Goal: Task Accomplishment & Management: Complete application form

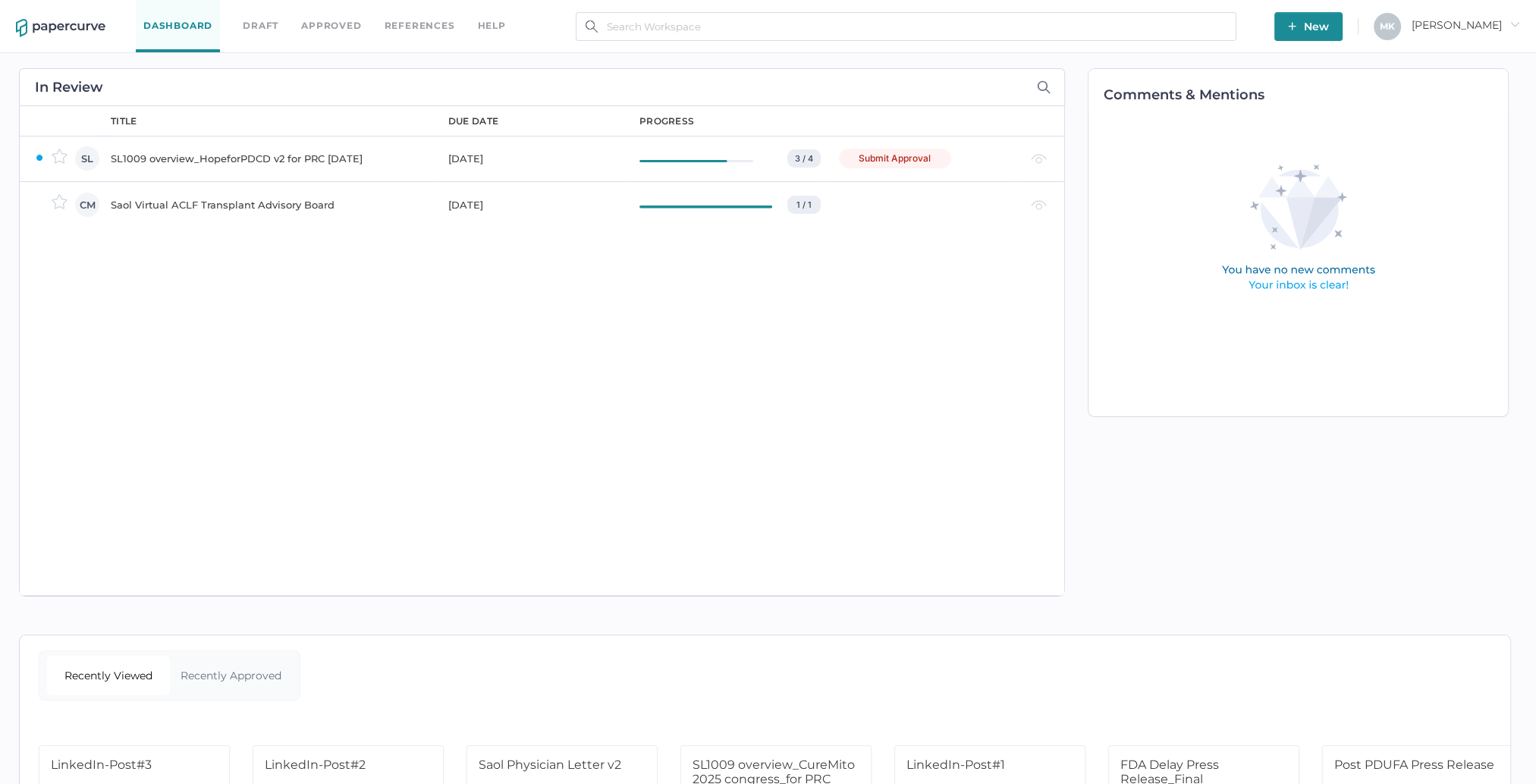
click at [341, 159] on div "SL1009 overview_HopeforPDCD v2 for PRC [DATE]" at bounding box center [270, 158] width 320 height 18
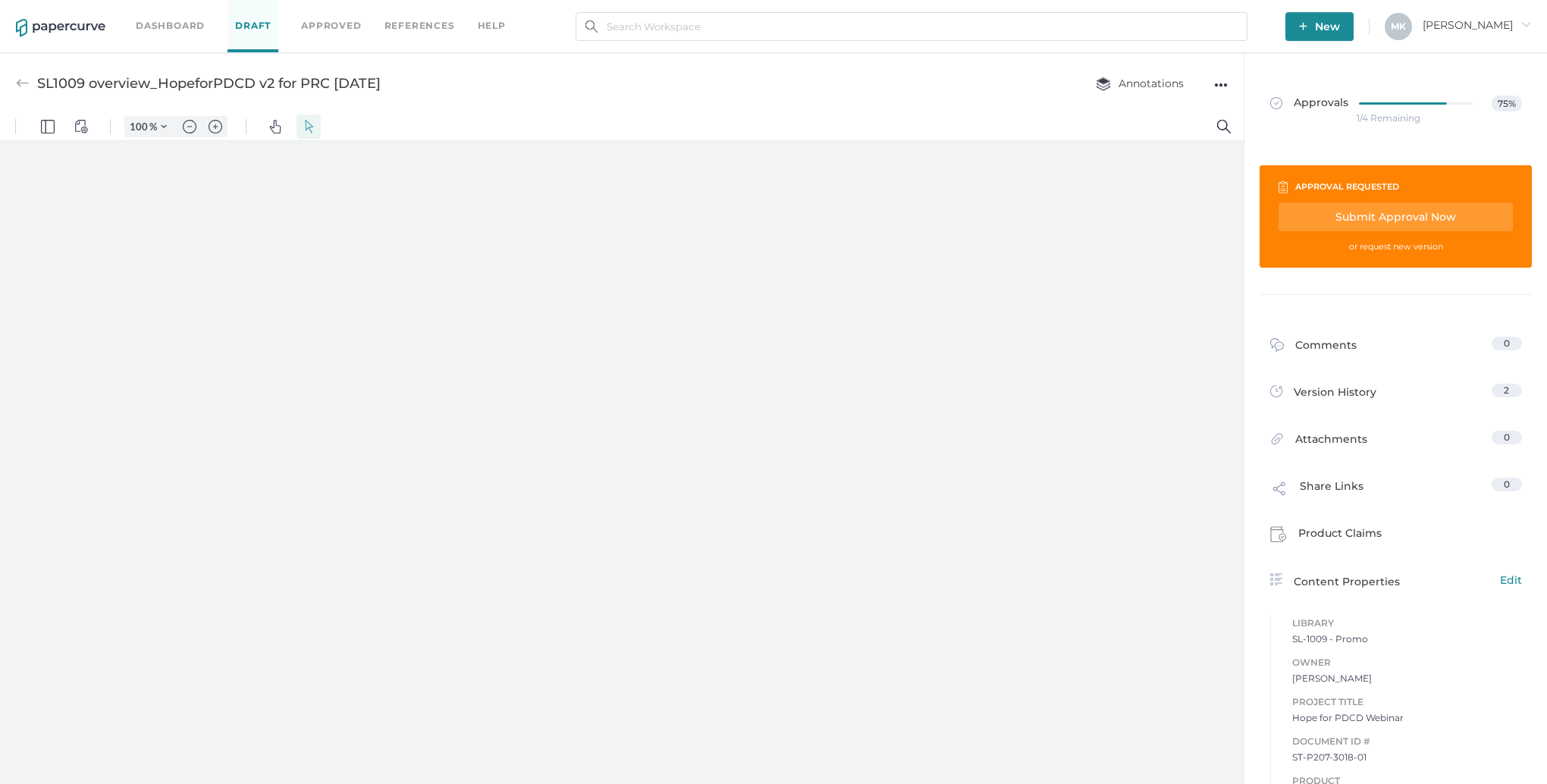
type input "125"
type input "19"
click at [1353, 212] on div "Submit Approval Now" at bounding box center [1396, 216] width 234 height 29
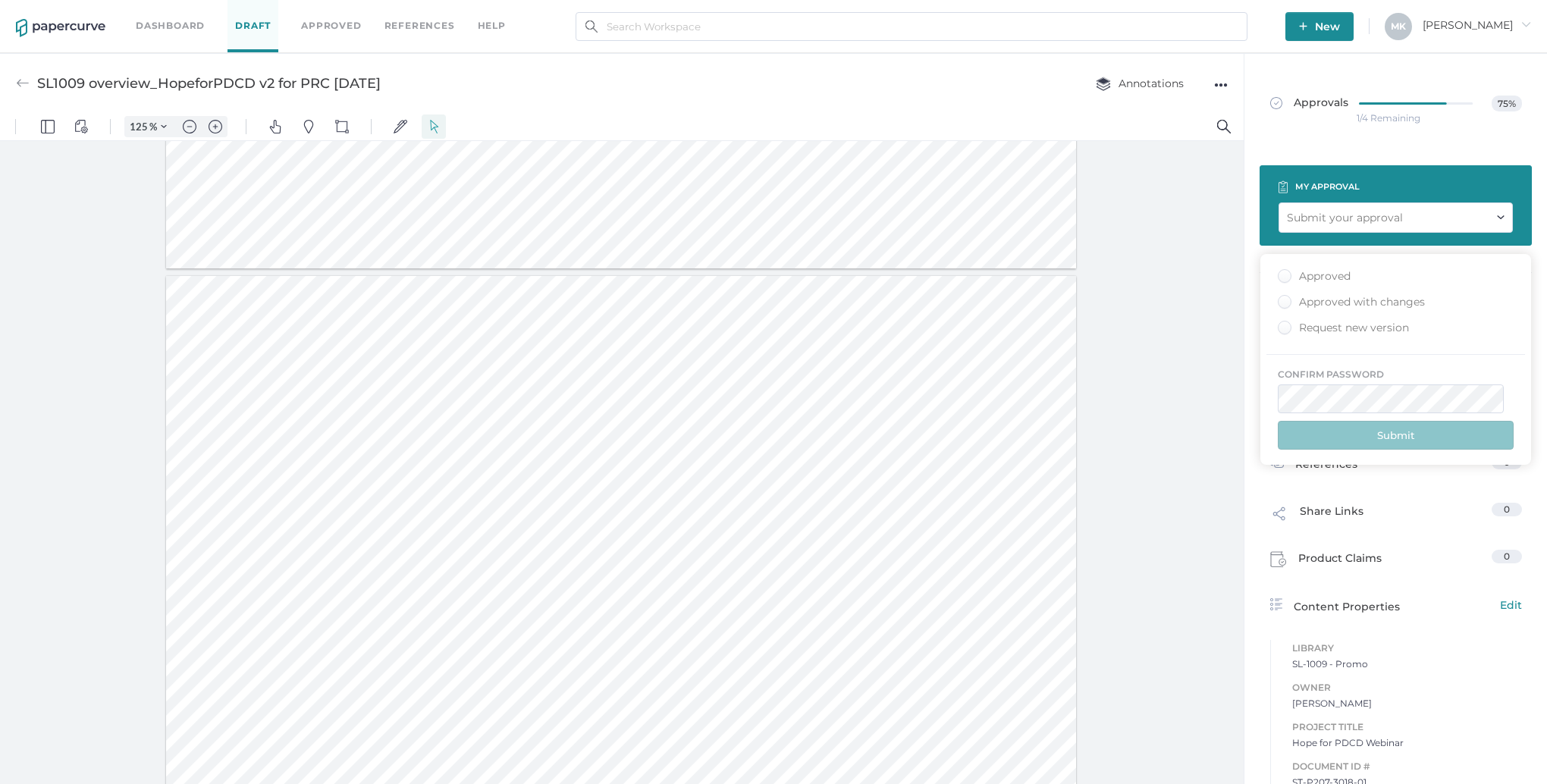
click at [1318, 277] on div "Approved" at bounding box center [1314, 276] width 73 height 14
click at [1282, 272] on input "Approved" at bounding box center [1282, 272] width 0 height 0
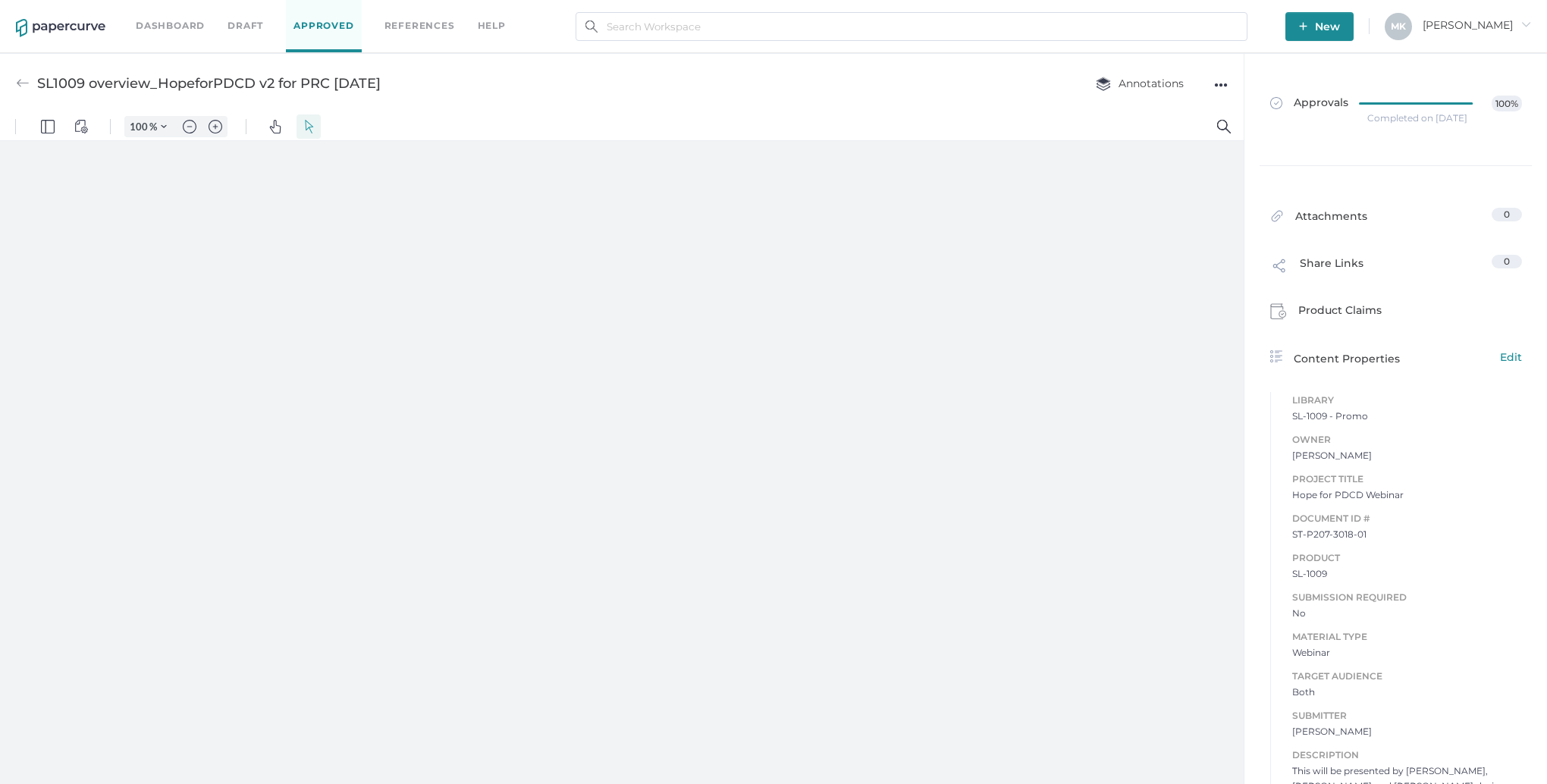
type input "125"
click at [155, 27] on link "Dashboard" at bounding box center [170, 25] width 69 height 16
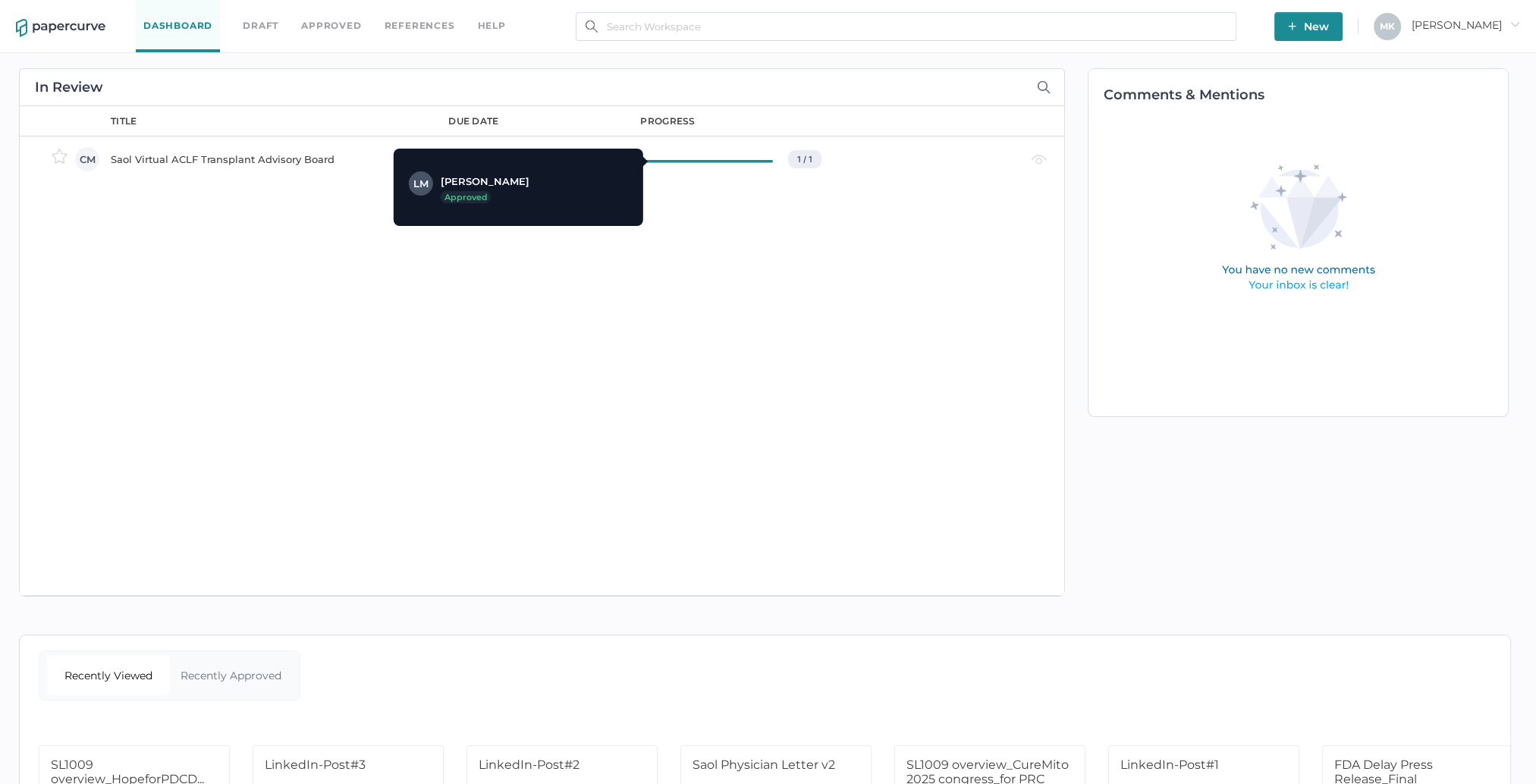
drag, startPoint x: 221, startPoint y: 162, endPoint x: 761, endPoint y: 162, distance: 540.0
click at [761, 162] on div at bounding box center [706, 159] width 133 height 18
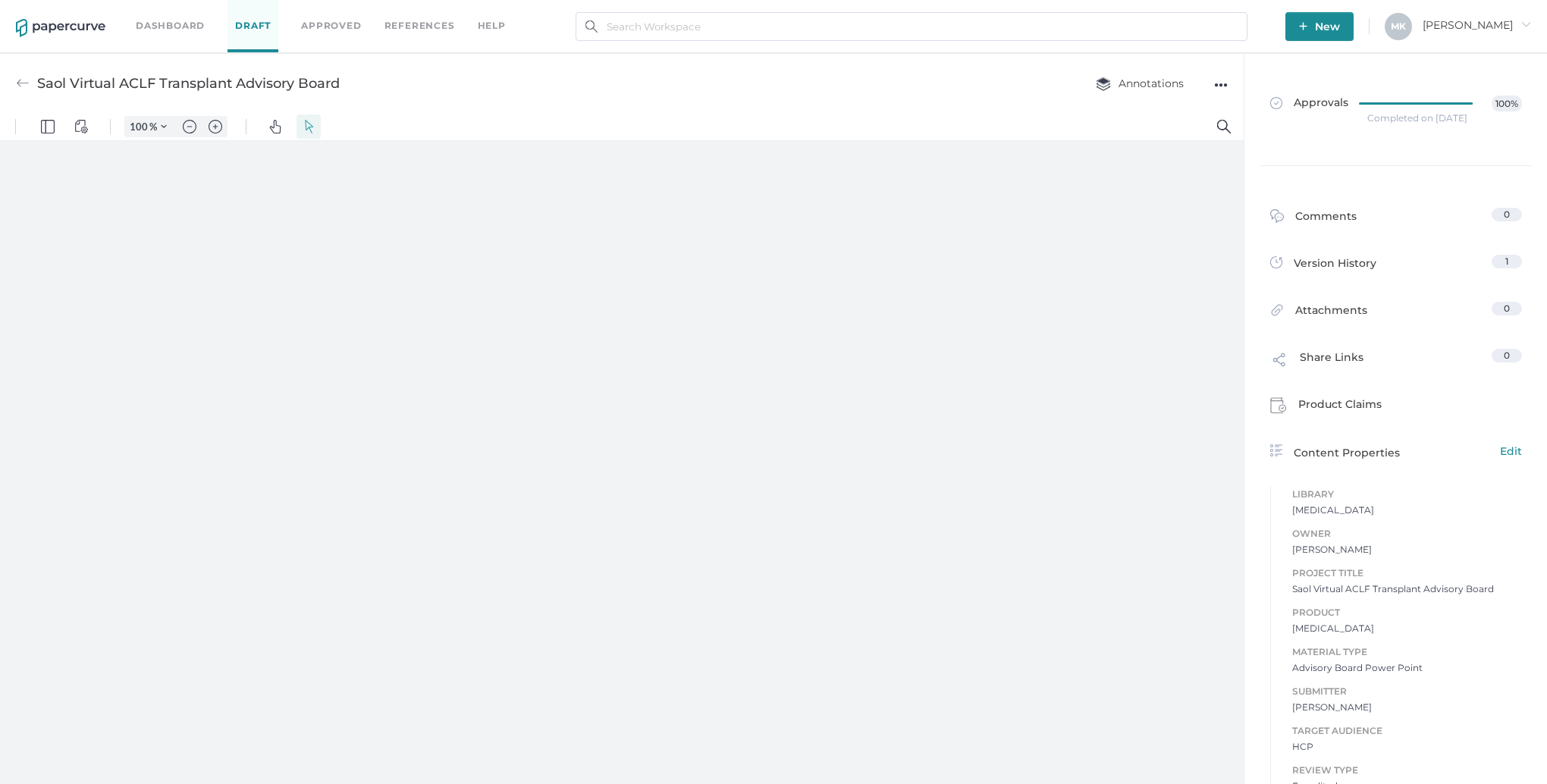
type input "125"
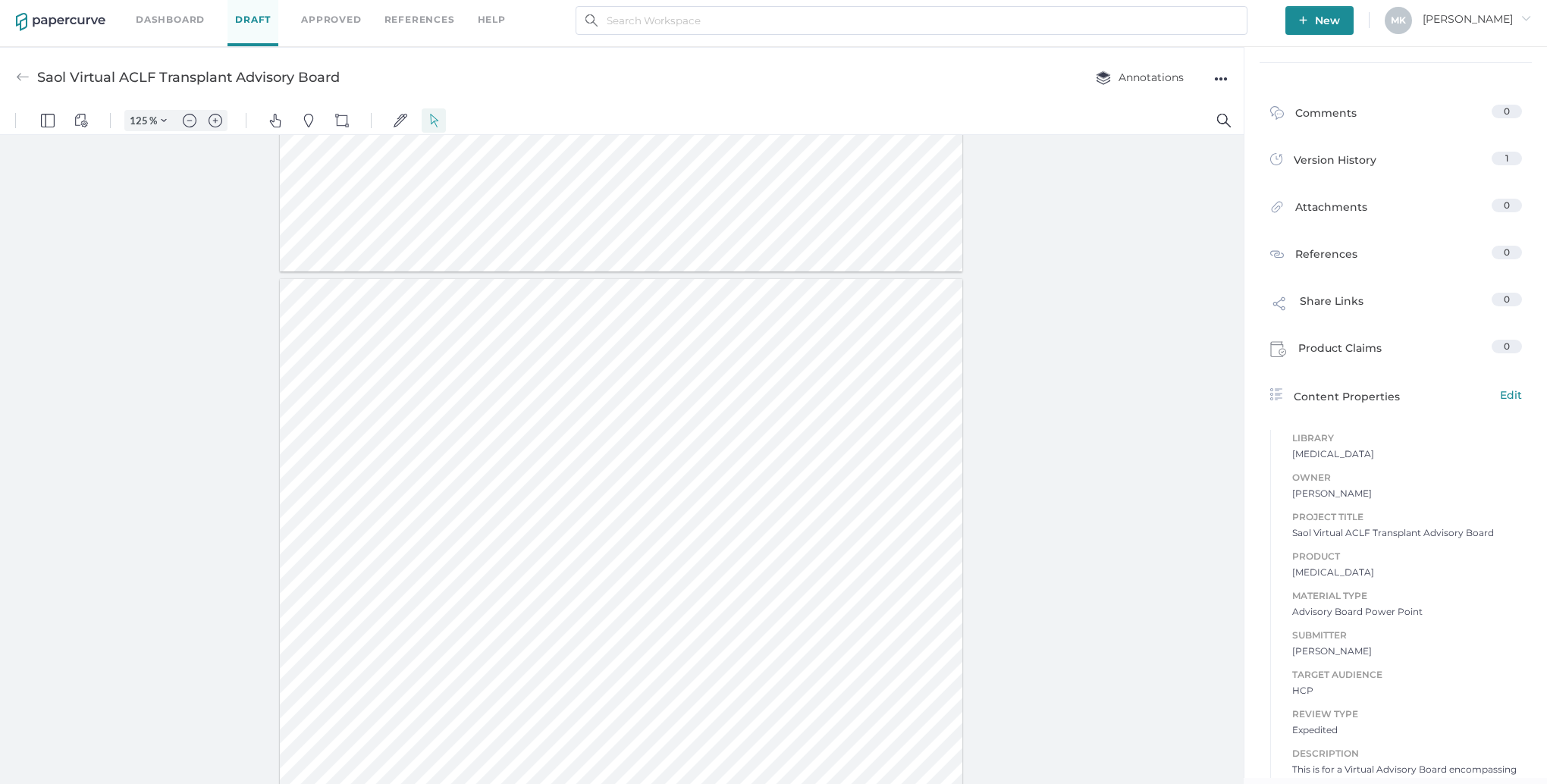
scroll to position [21, 0]
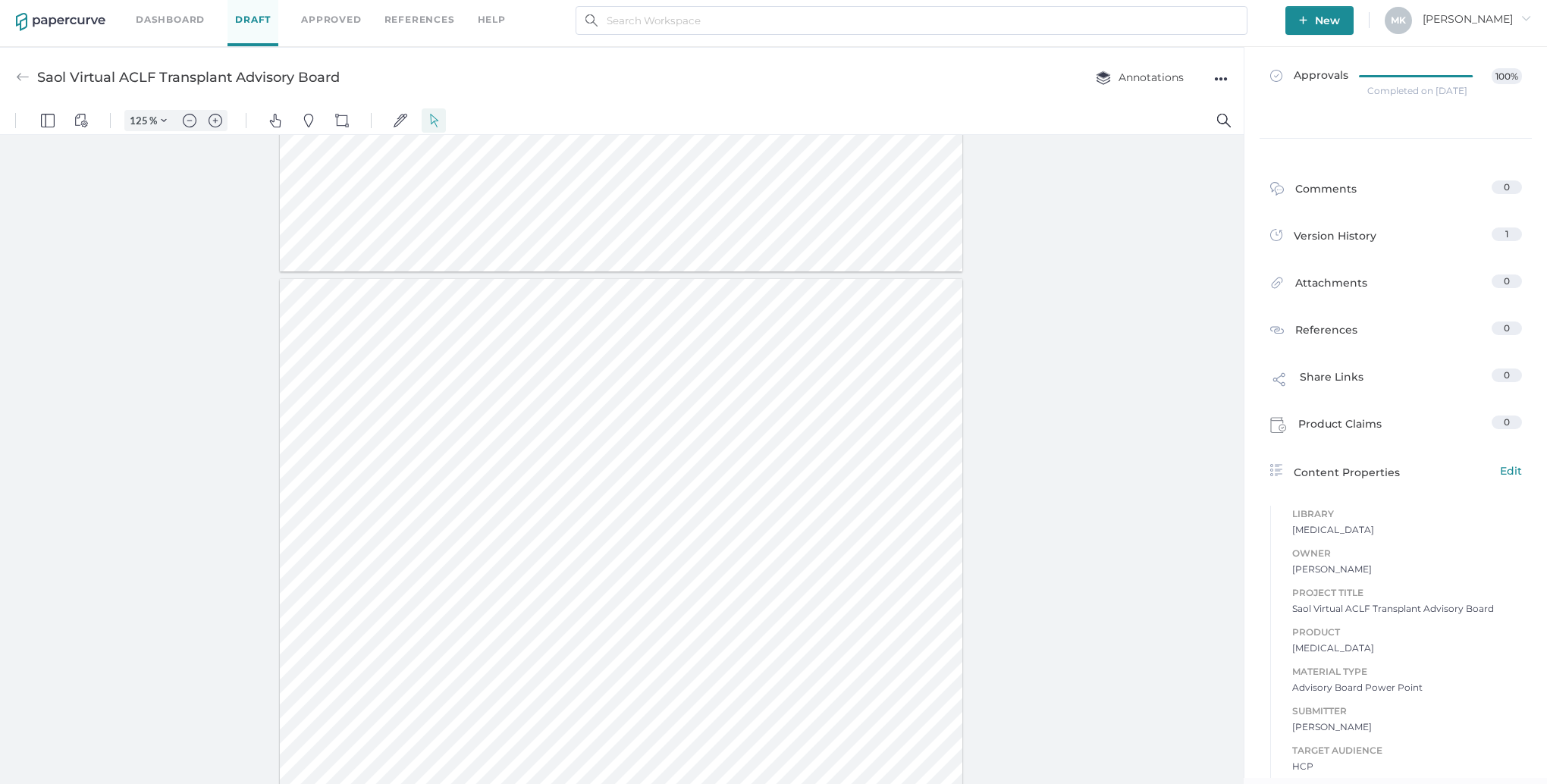
type input "1"
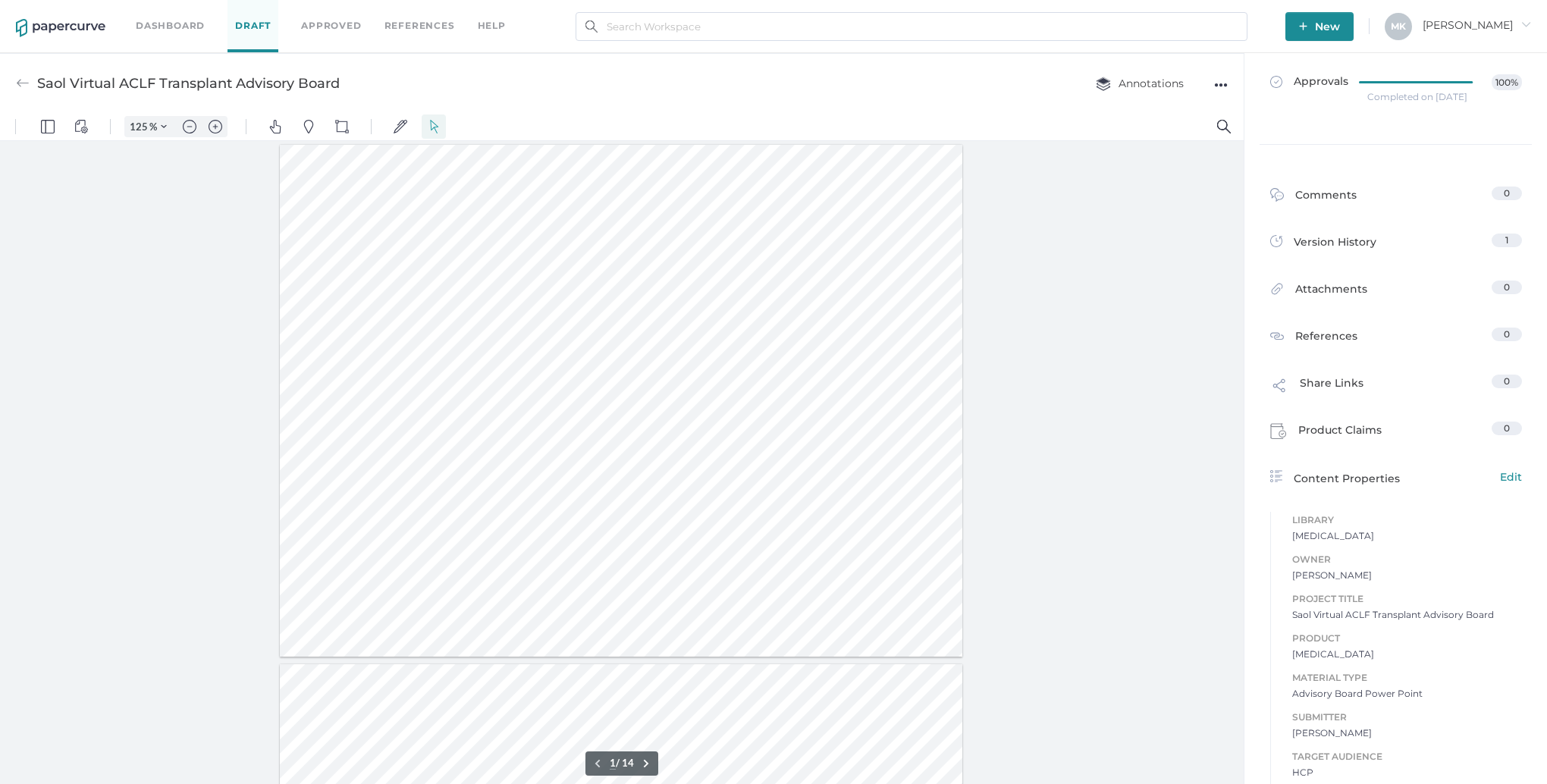
click at [188, 19] on link "Dashboard" at bounding box center [170, 25] width 69 height 16
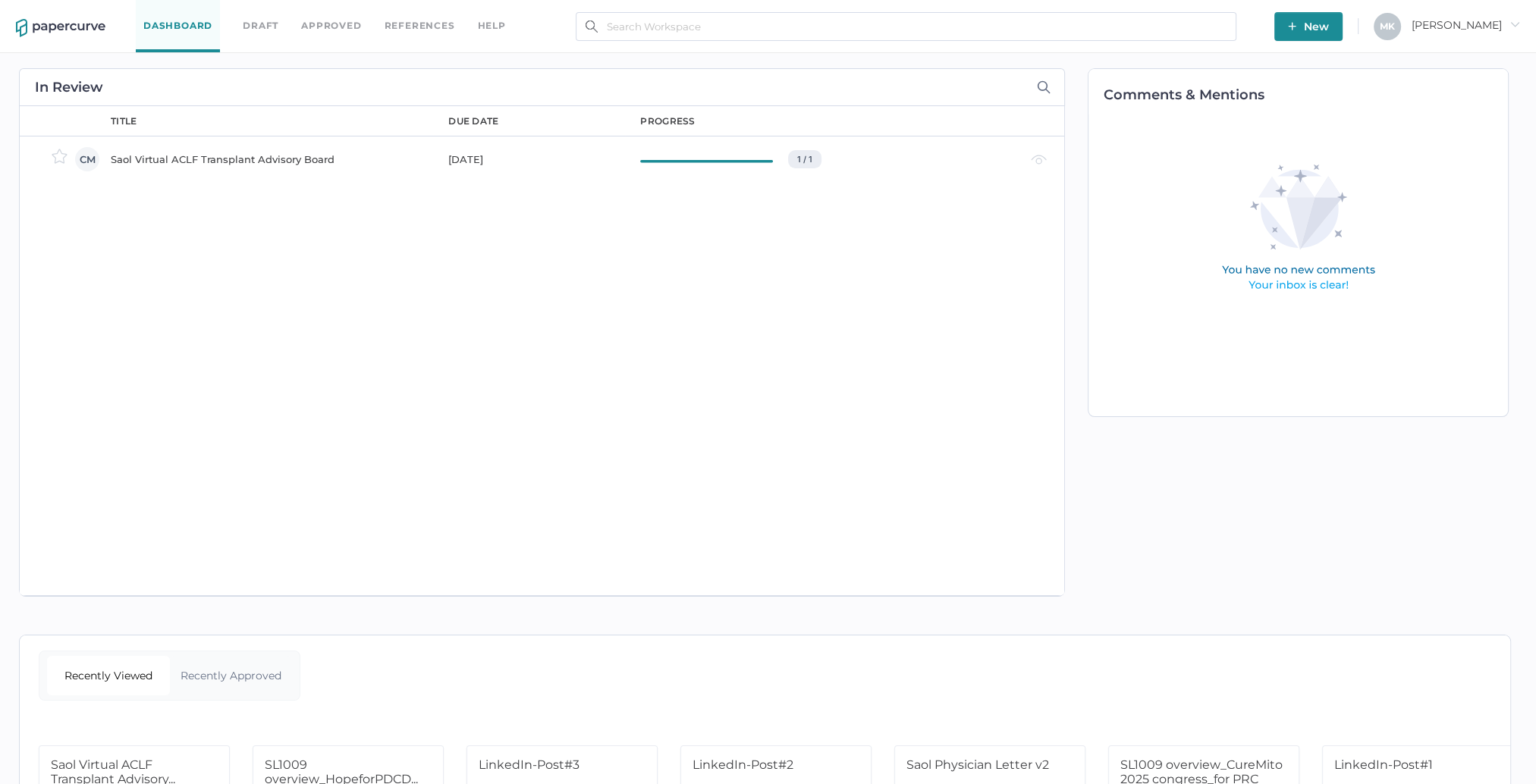
click at [358, 23] on link "Approved" at bounding box center [330, 25] width 60 height 16
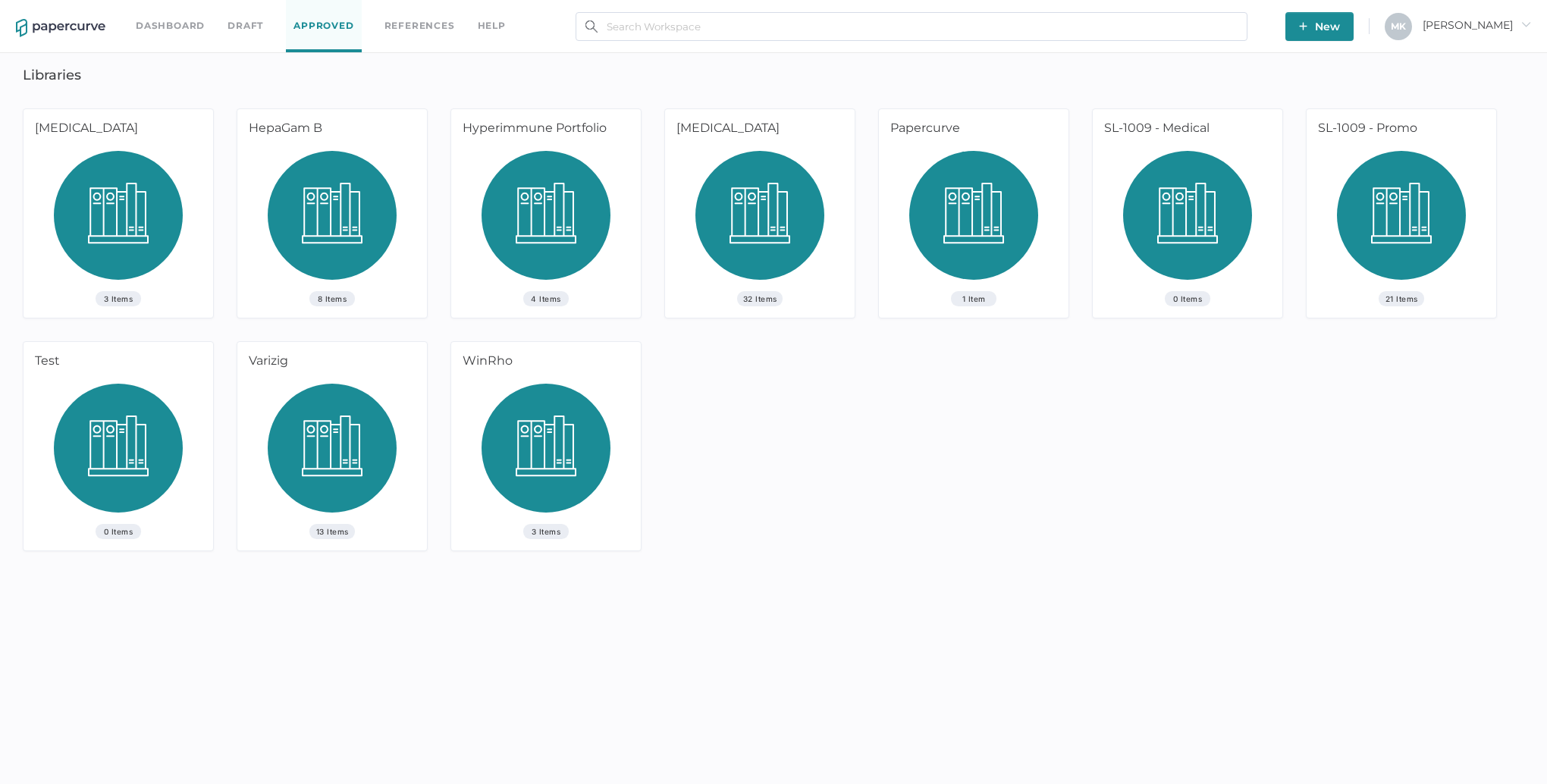
click at [1197, 217] on img at bounding box center [1188, 221] width 129 height 141
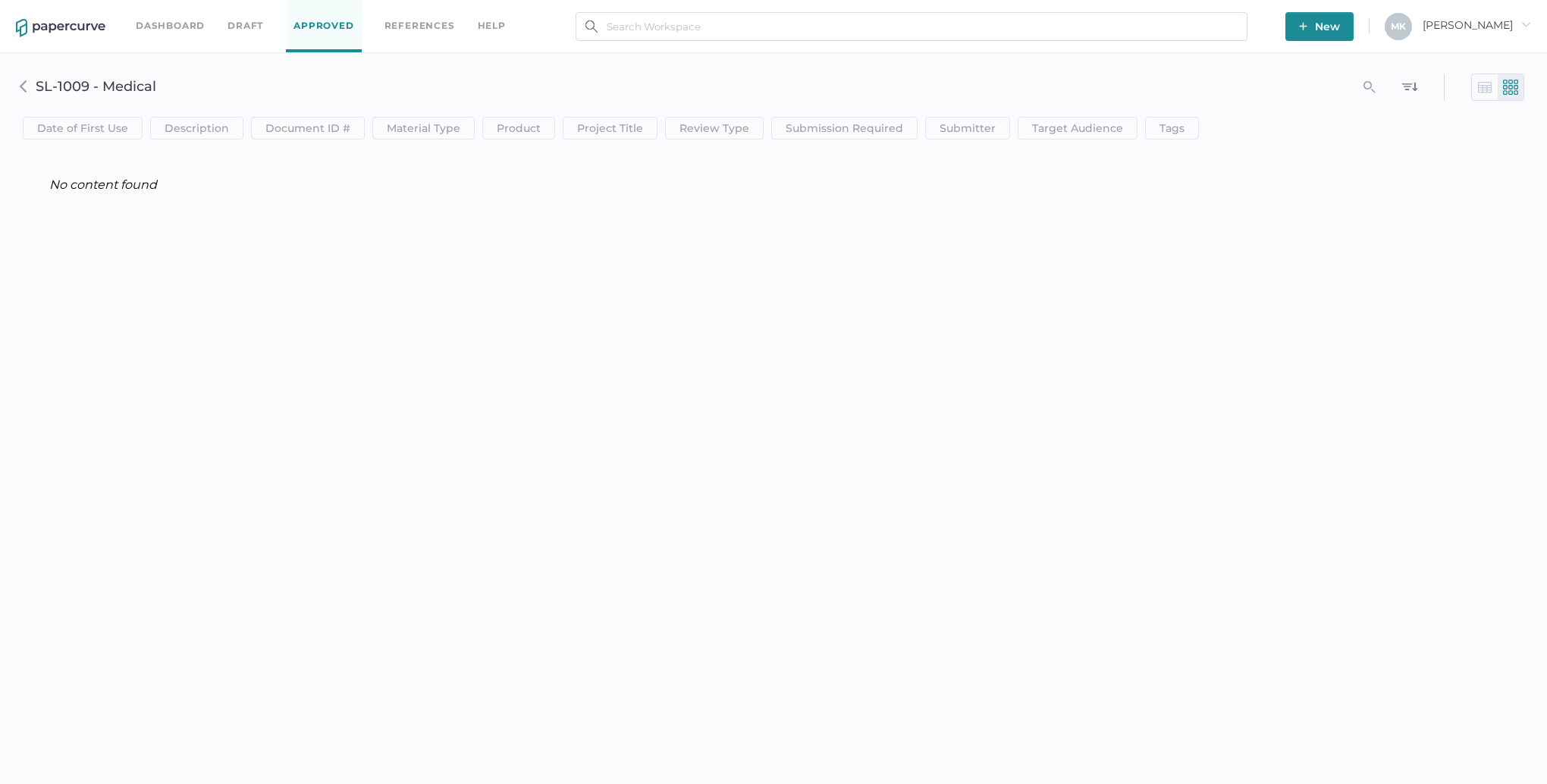
click at [308, 26] on link "Approved" at bounding box center [323, 26] width 75 height 52
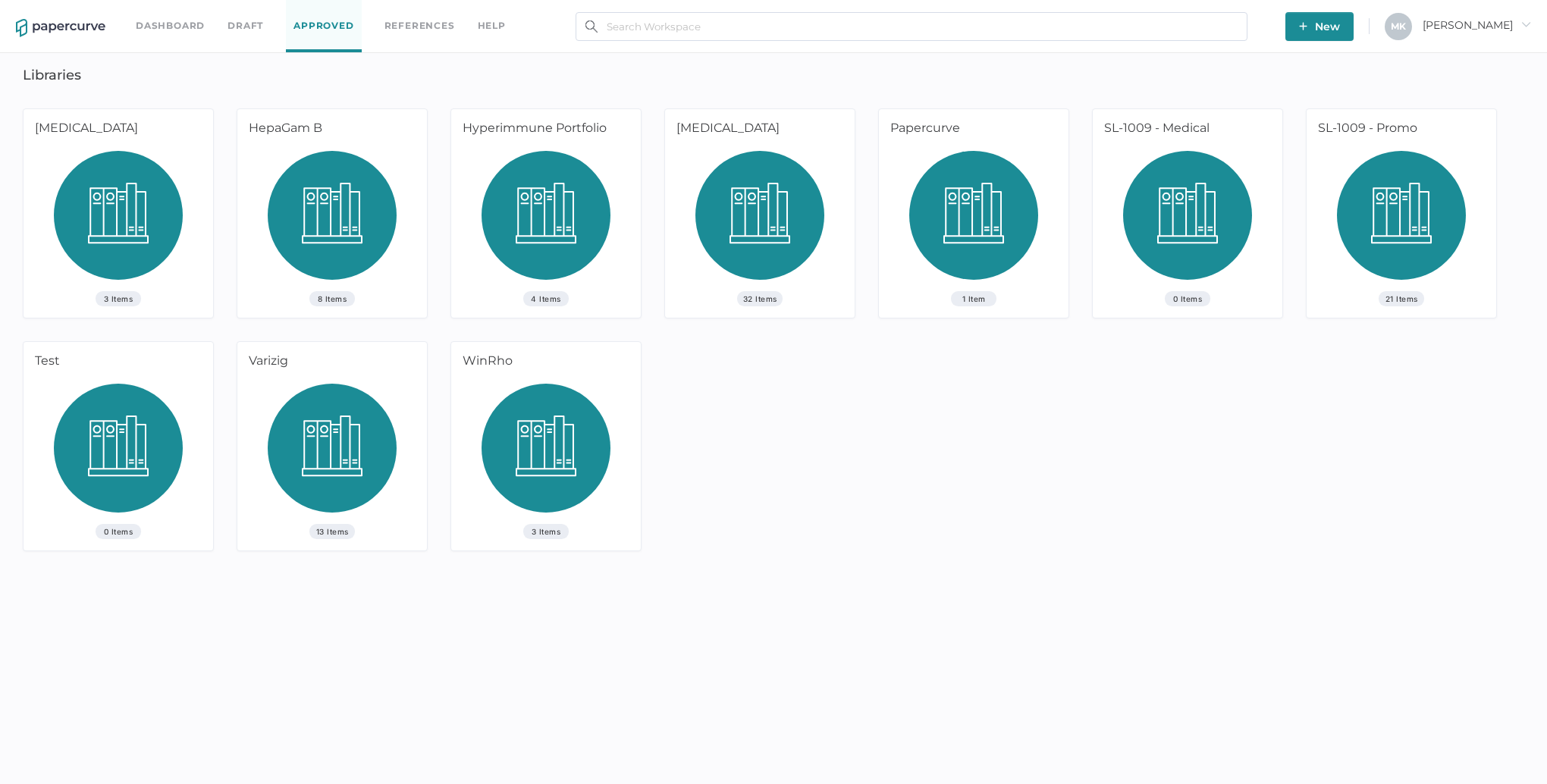
click at [1381, 187] on img at bounding box center [1402, 221] width 129 height 141
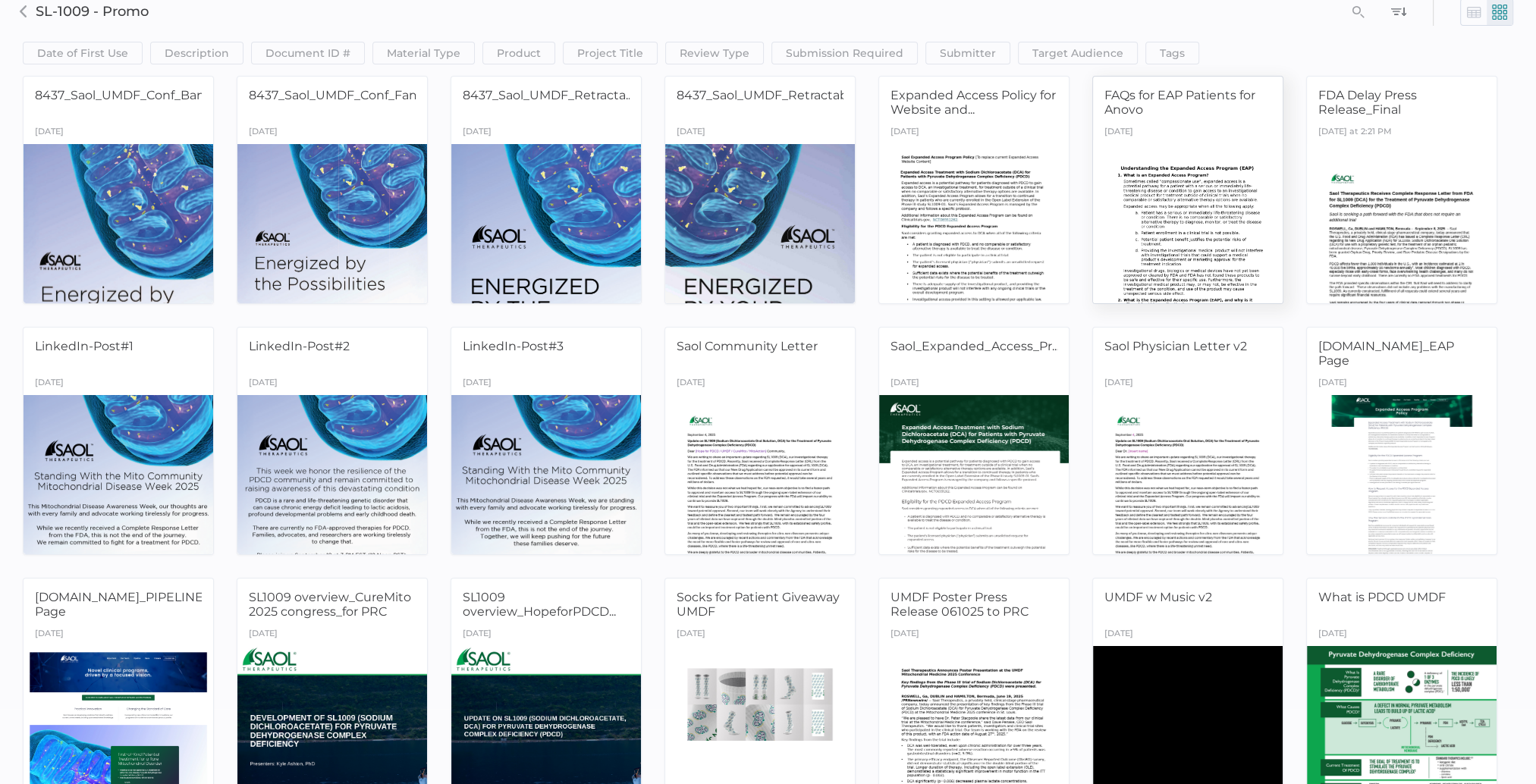
scroll to position [76, 0]
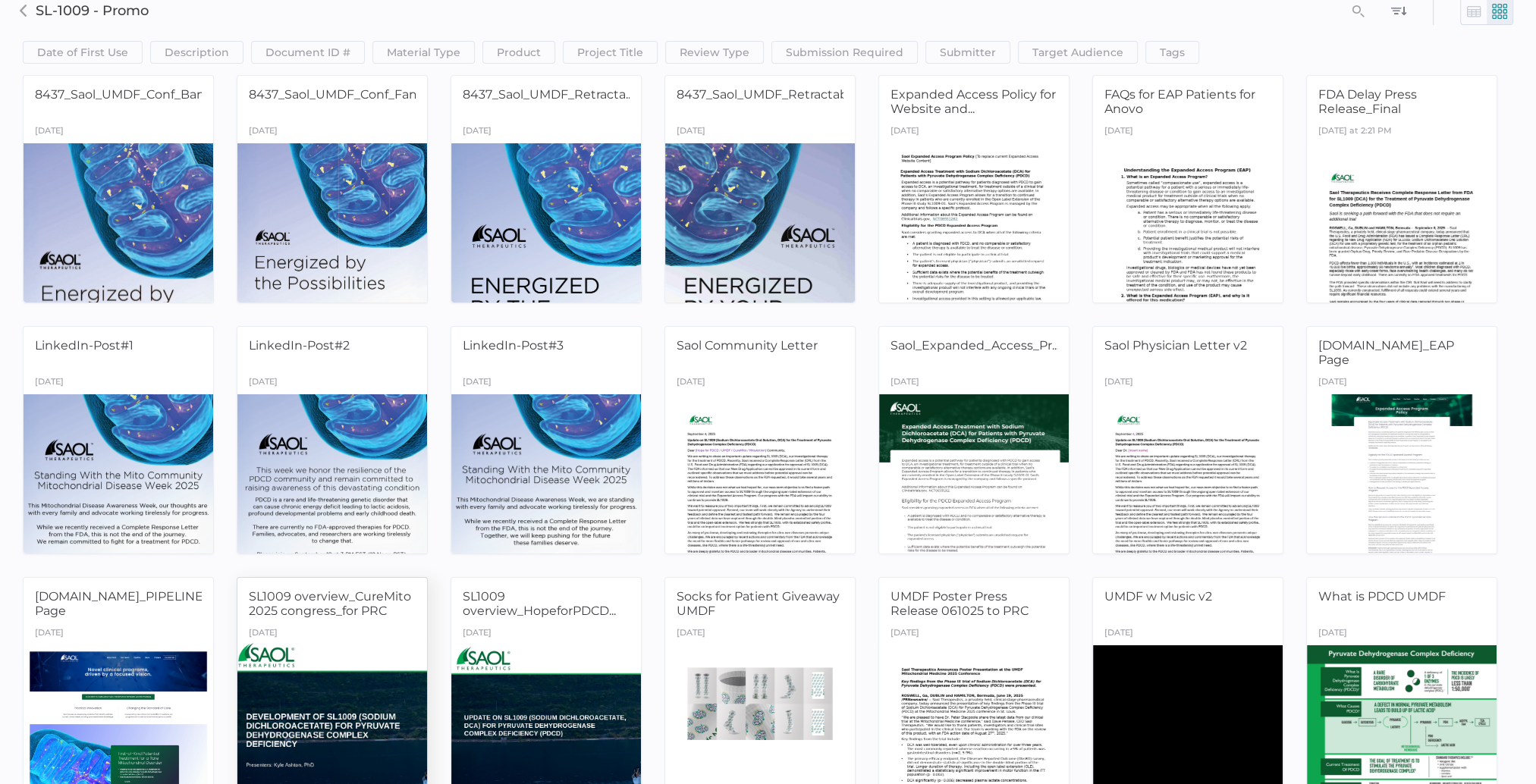
click at [336, 661] on div at bounding box center [332, 724] width 199 height 168
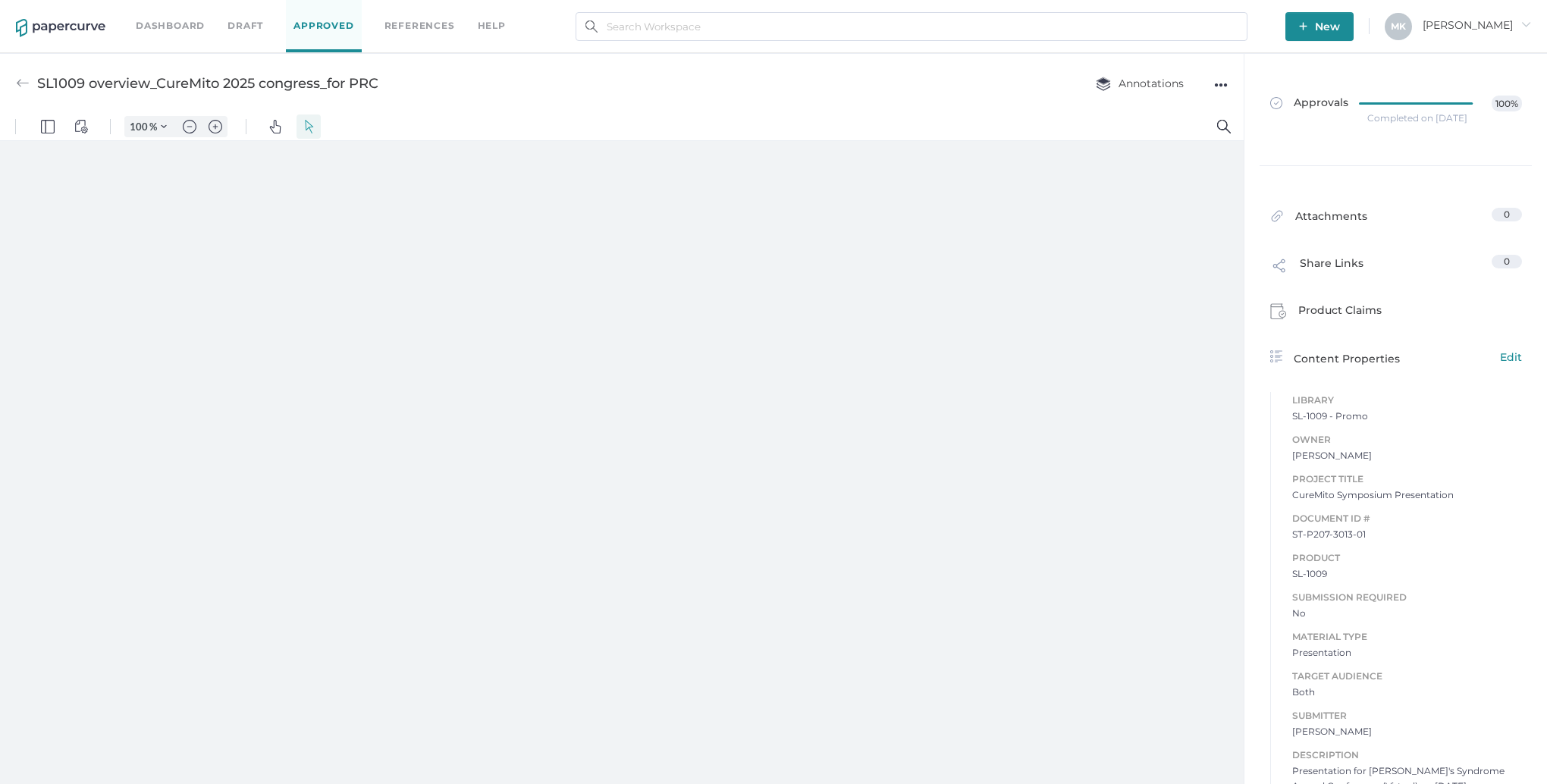
type input "125"
type input "1"
drag, startPoint x: 206, startPoint y: 618, endPoint x: 1029, endPoint y: 605, distance: 823.1
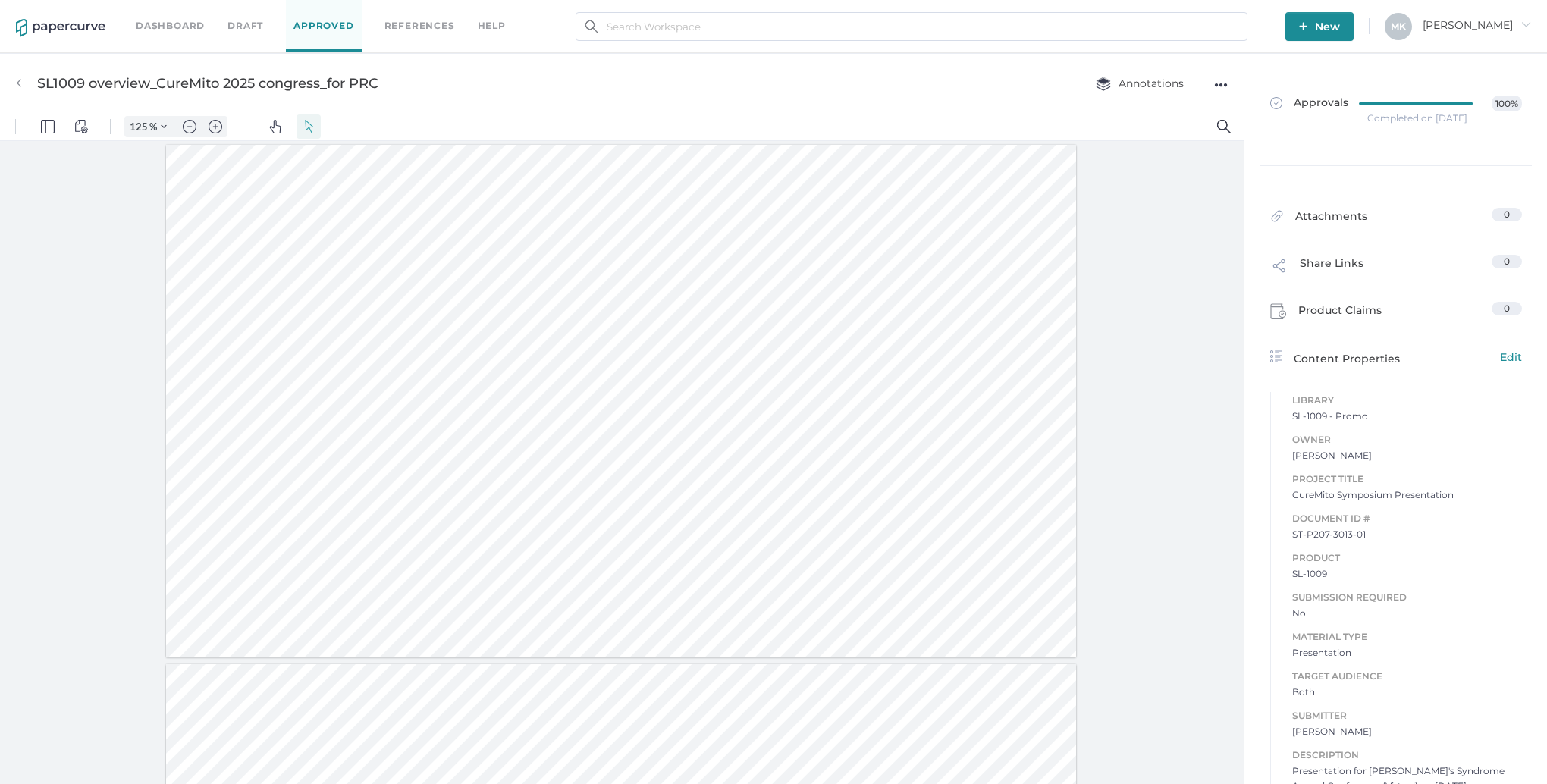
click at [1029, 605] on div at bounding box center [621, 400] width 910 height 511
click at [316, 27] on link "Approved" at bounding box center [323, 26] width 75 height 52
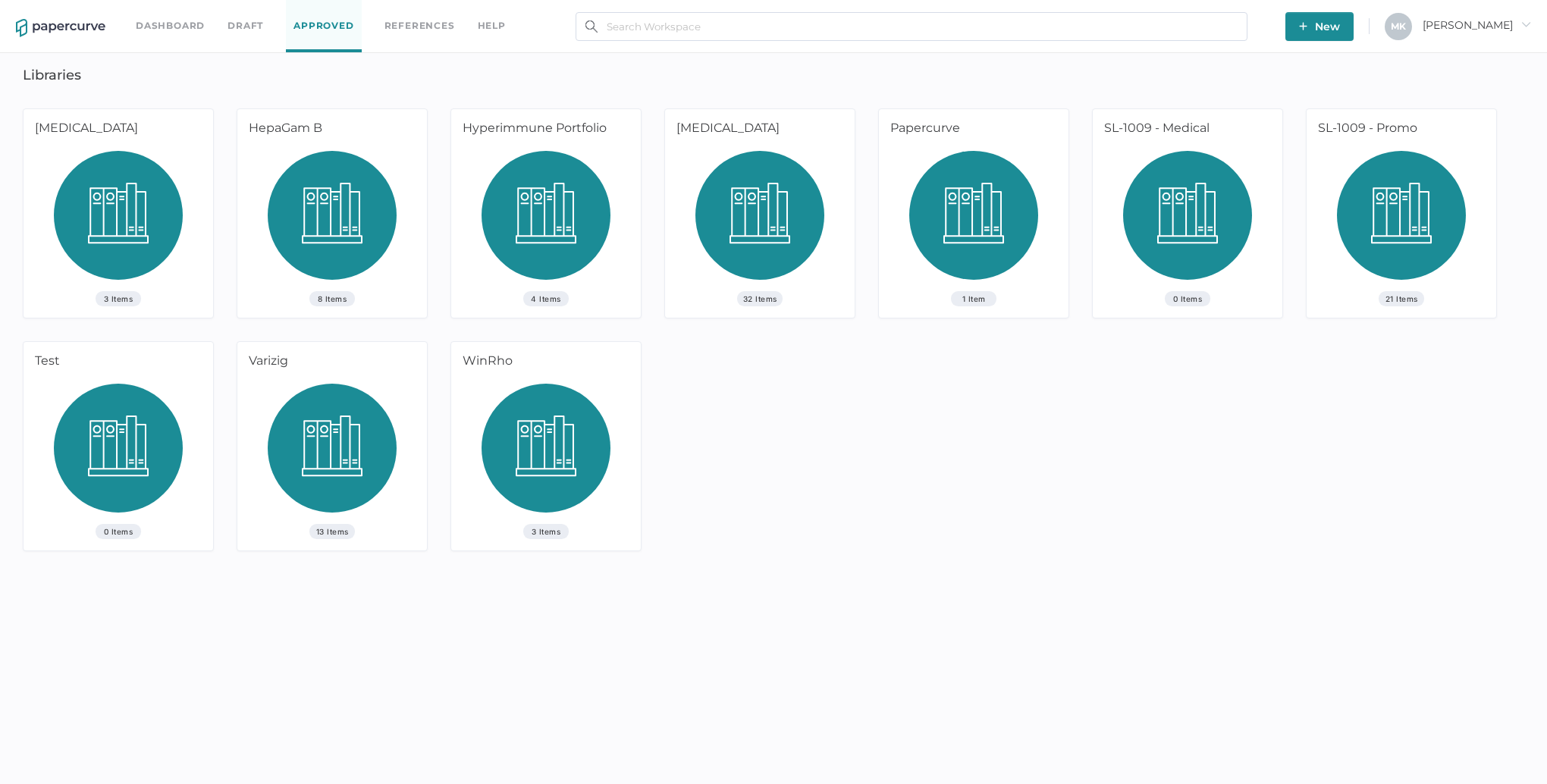
click at [1384, 255] on img at bounding box center [1402, 221] width 129 height 141
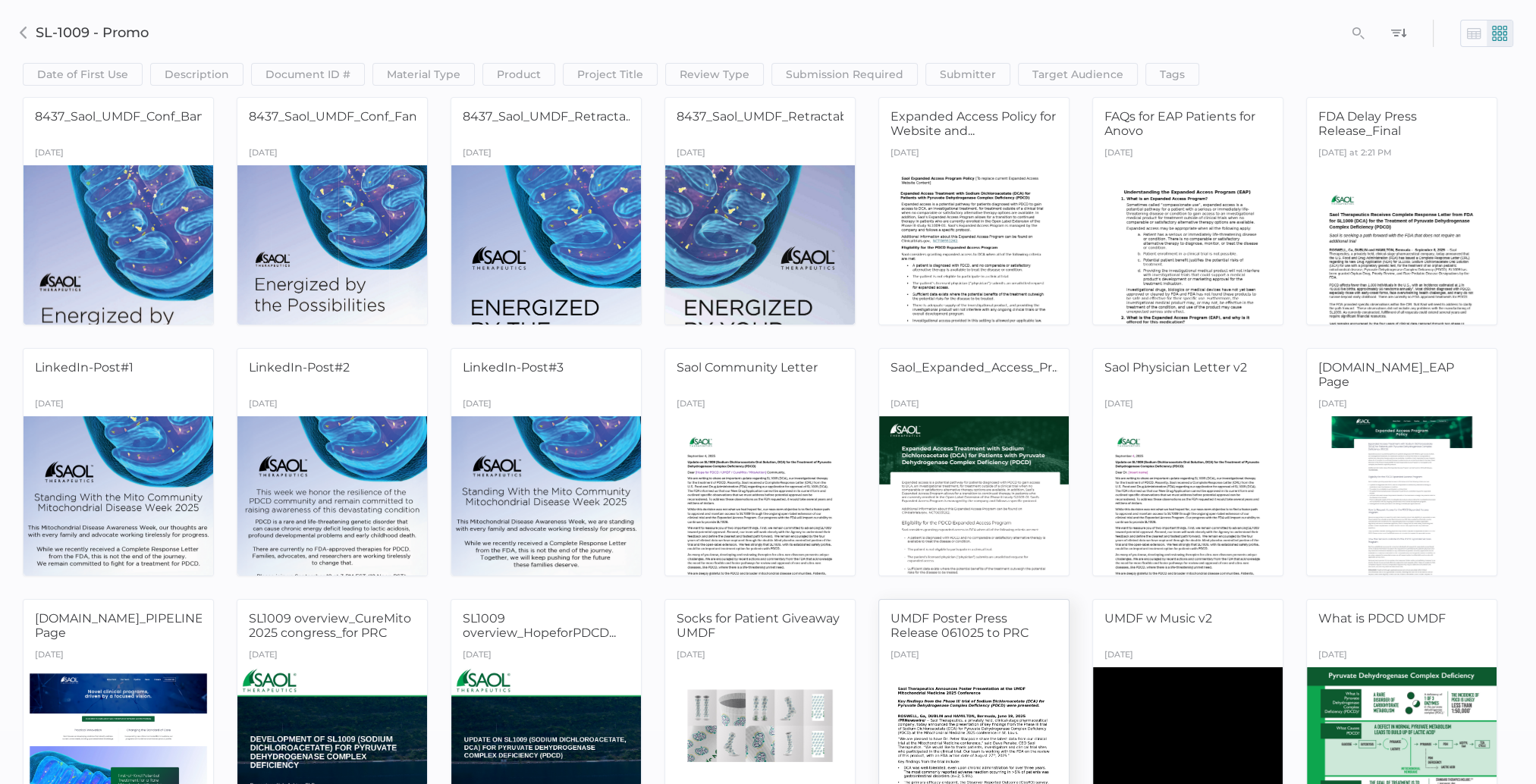
scroll to position [104, 0]
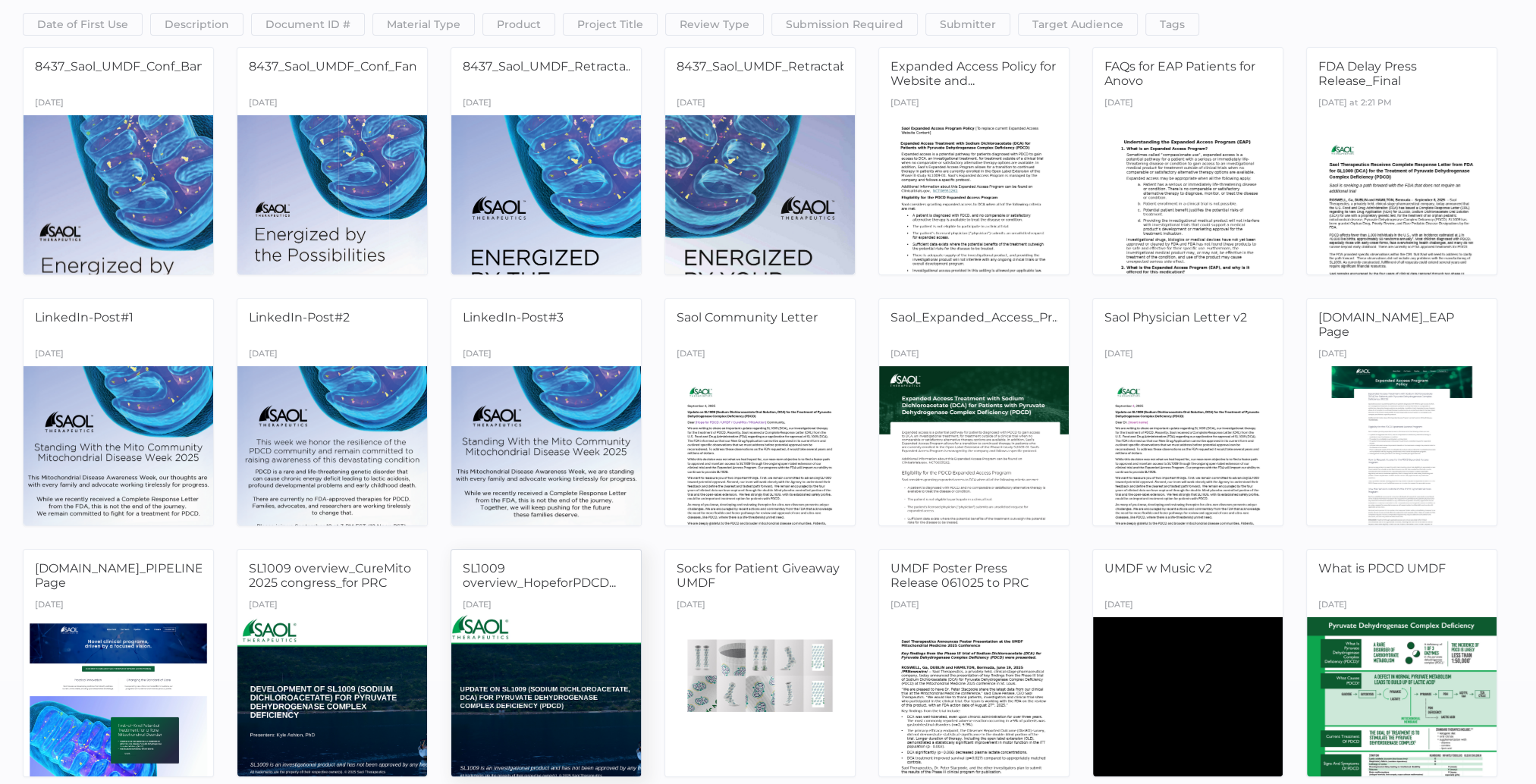
click at [586, 687] on div at bounding box center [546, 696] width 199 height 168
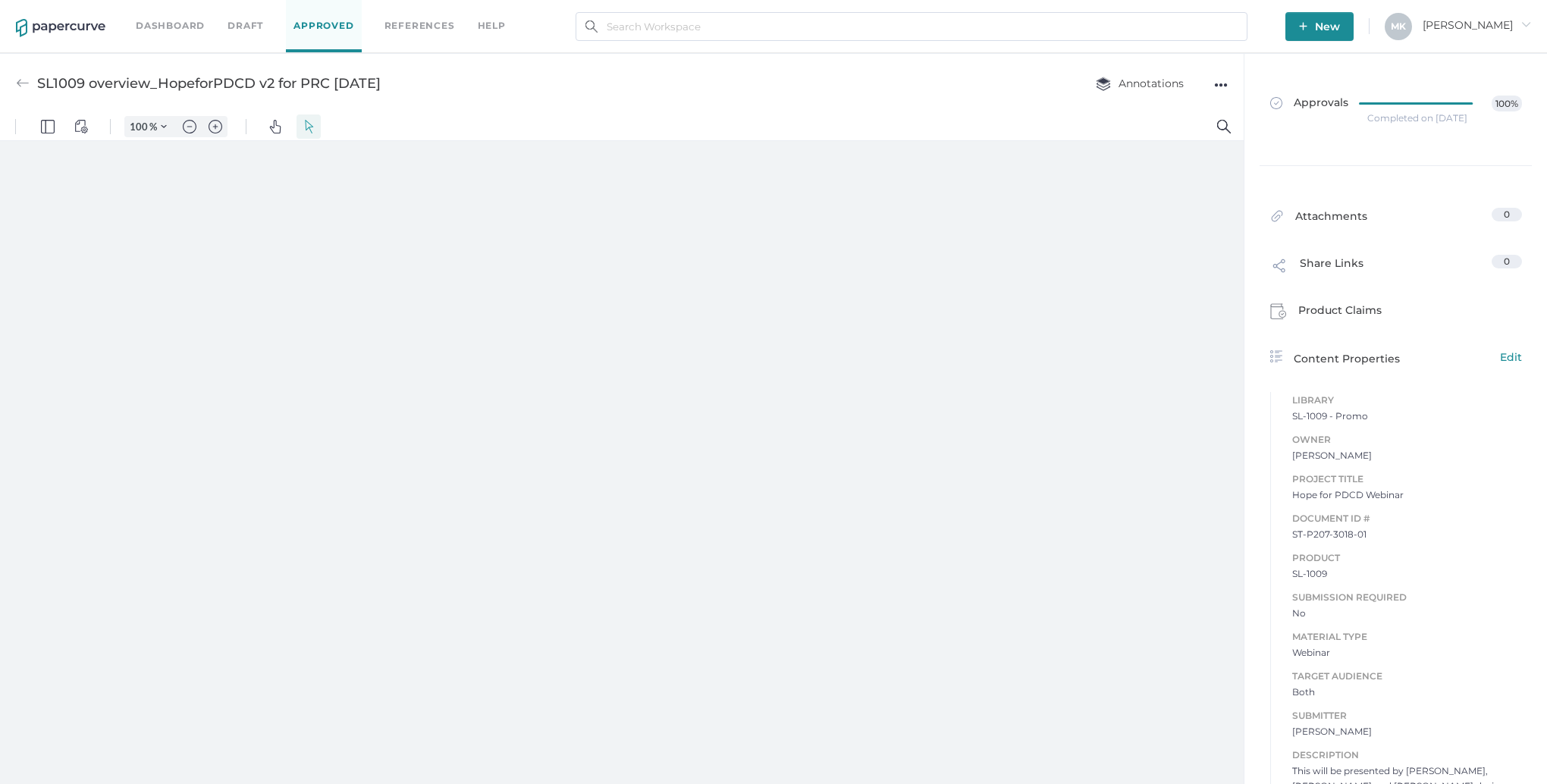
type input "125"
type input "3"
click at [307, 27] on link "Approved" at bounding box center [323, 26] width 75 height 52
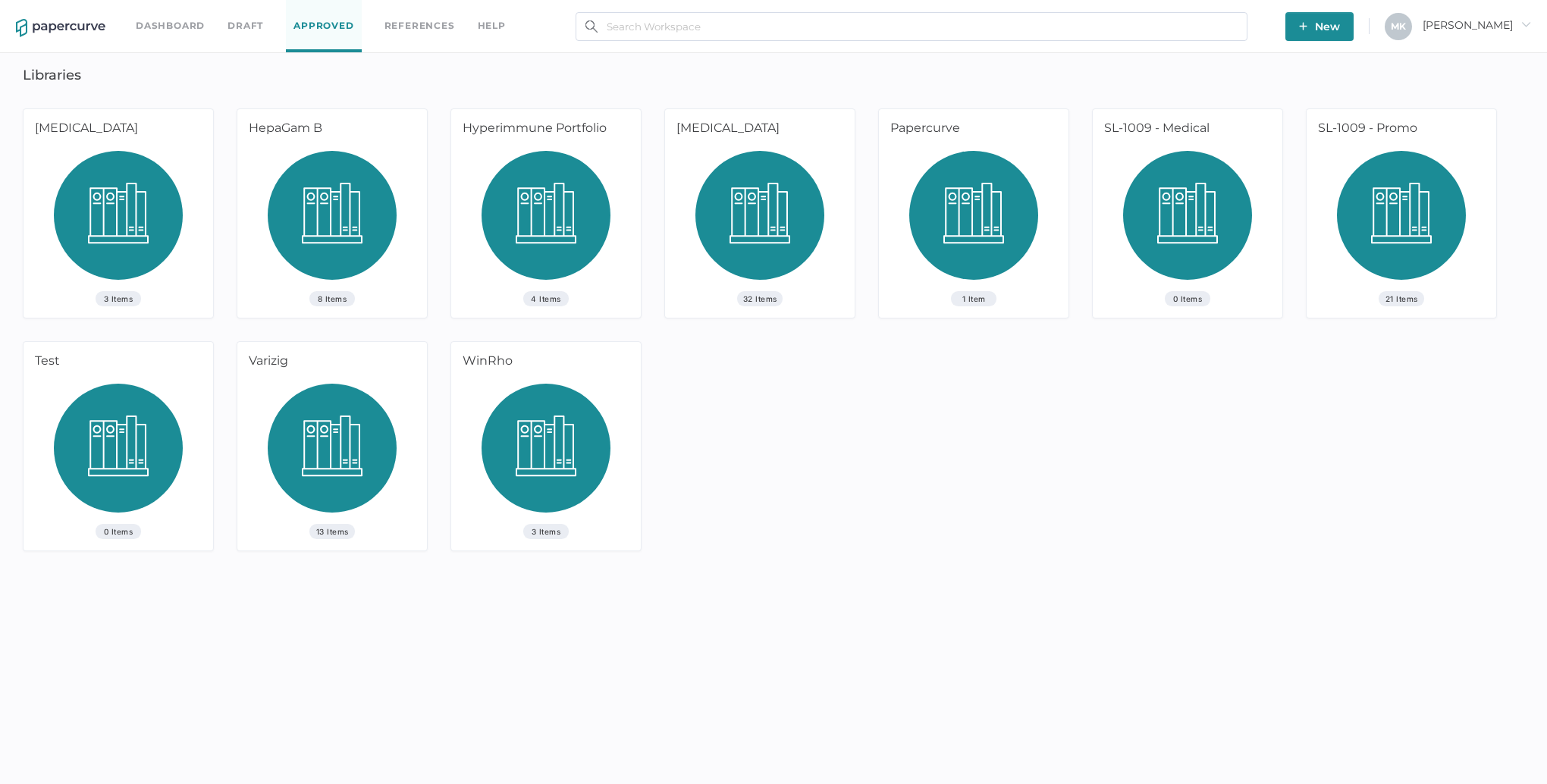
click at [1402, 221] on img at bounding box center [1402, 221] width 129 height 141
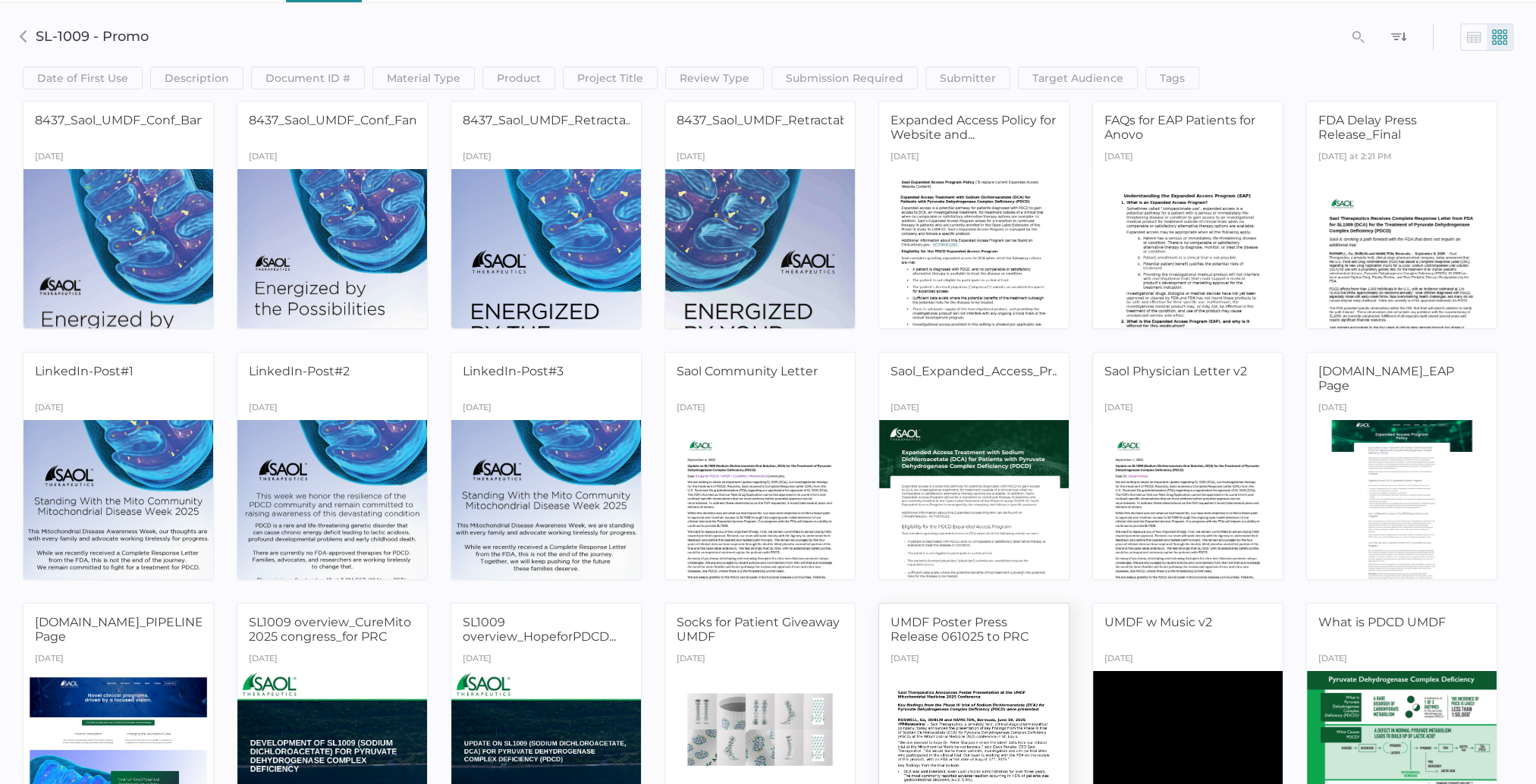
scroll to position [104, 0]
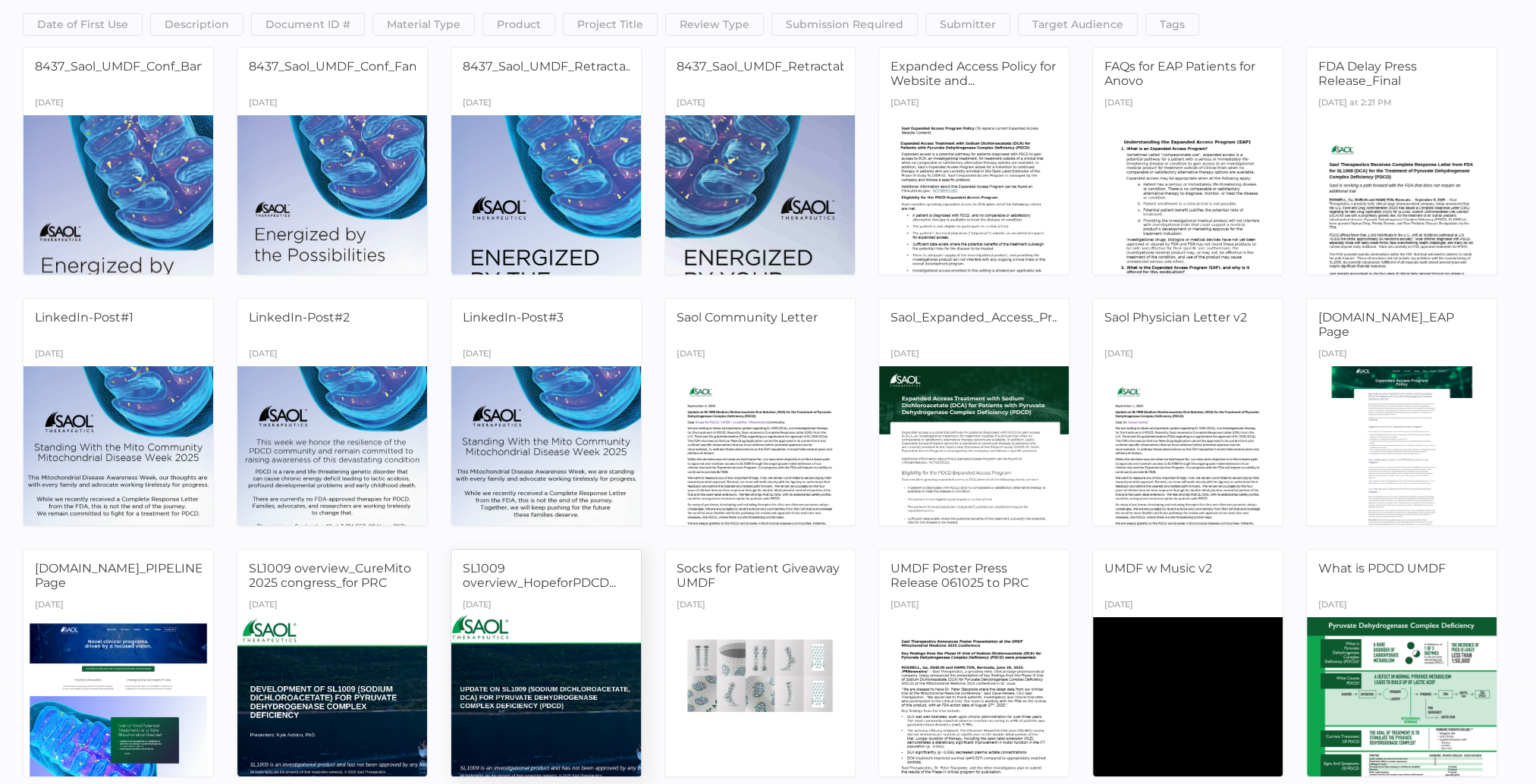
click at [503, 697] on div at bounding box center [546, 696] width 199 height 168
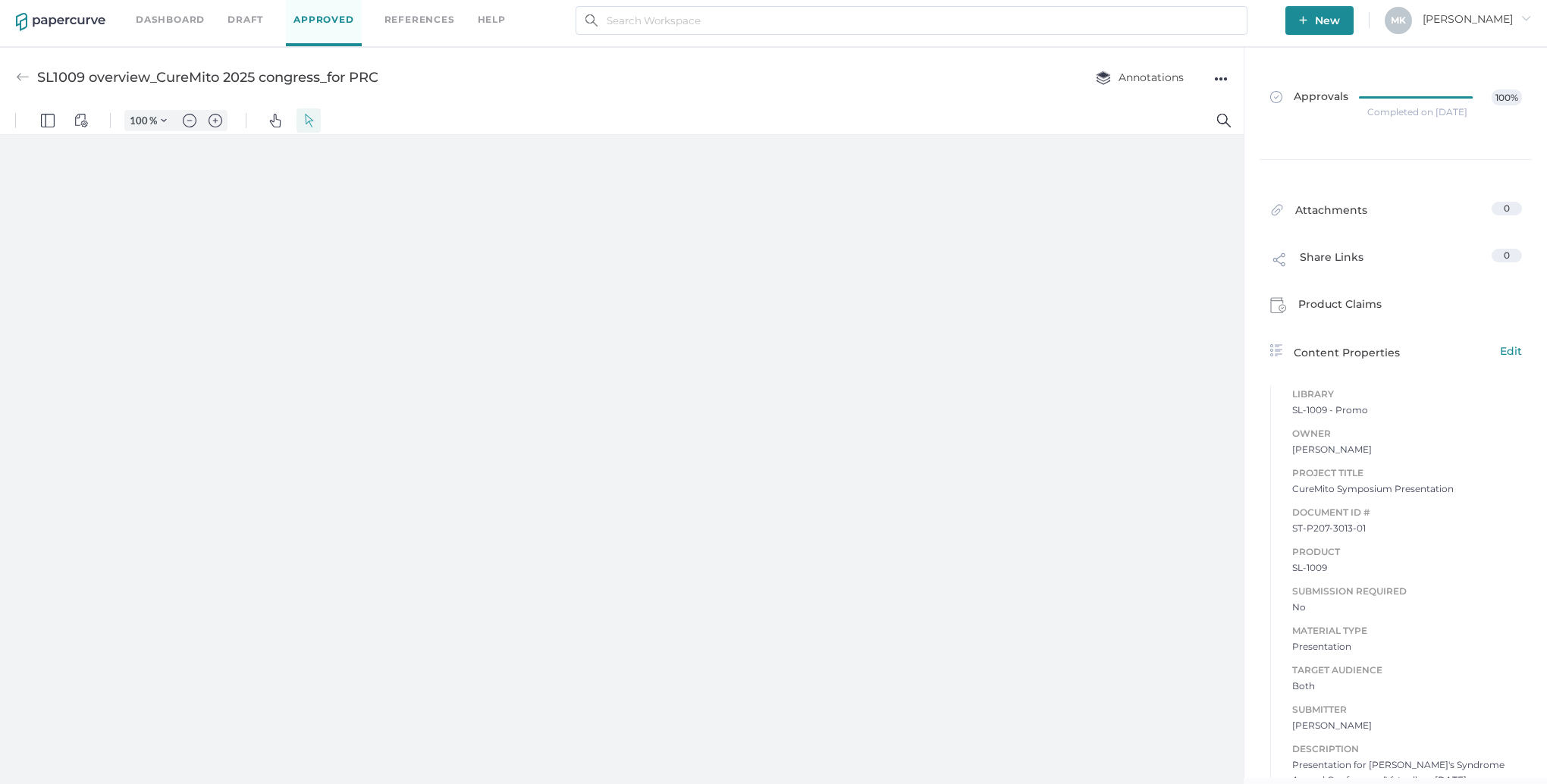
type input "125"
type input "10"
click at [716, 529] on div at bounding box center [621, 444] width 910 height 511
